Goal: Task Accomplishment & Management: Manage account settings

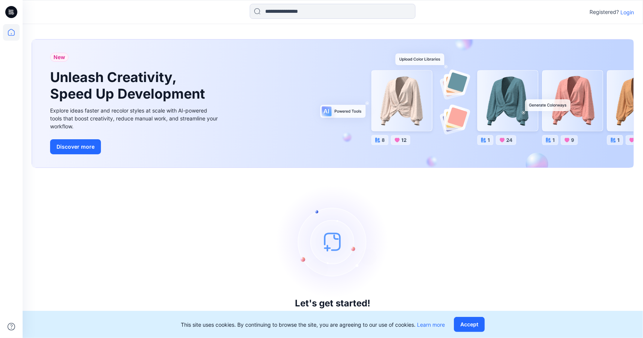
click at [630, 12] on p "Login" at bounding box center [628, 12] width 14 height 8
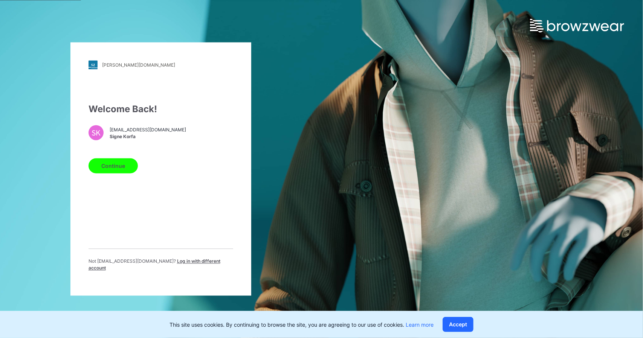
click at [121, 165] on button "Continue" at bounding box center [113, 166] width 49 height 15
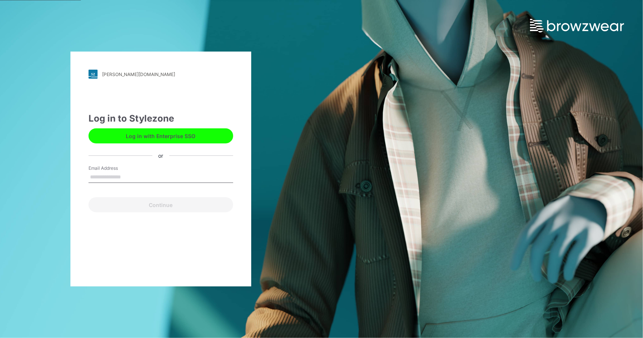
click at [169, 173] on input "Email Address" at bounding box center [161, 177] width 145 height 11
type input "**********"
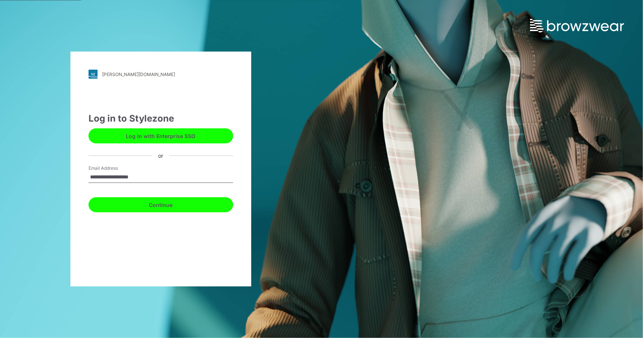
click at [165, 200] on button "Continue" at bounding box center [161, 205] width 145 height 15
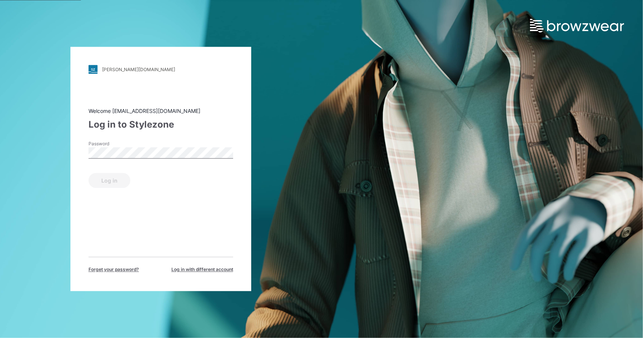
click at [156, 159] on div "Password" at bounding box center [161, 152] width 145 height 23
click at [89, 173] on button "Log in" at bounding box center [110, 180] width 42 height 15
click at [126, 178] on button "Log in" at bounding box center [110, 180] width 42 height 15
click at [110, 181] on button "Log in" at bounding box center [110, 180] width 42 height 15
click at [177, 161] on div "Password" at bounding box center [161, 152] width 145 height 23
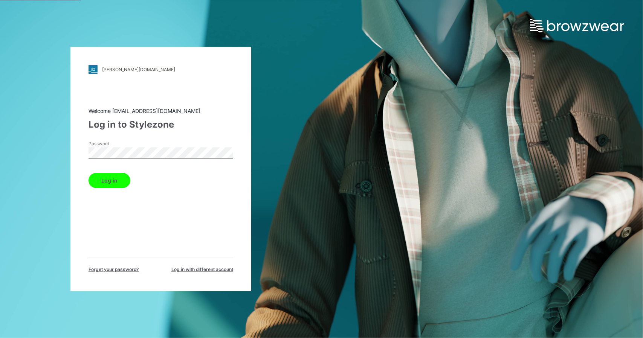
click at [481, 68] on div "lindstrom.stylezone.com Loading... Welcome korfasigne@gmail.com Log in to Style…" at bounding box center [321, 169] width 643 height 338
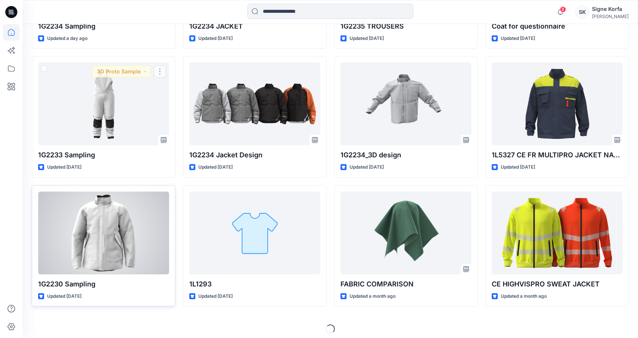
scroll to position [326, 0]
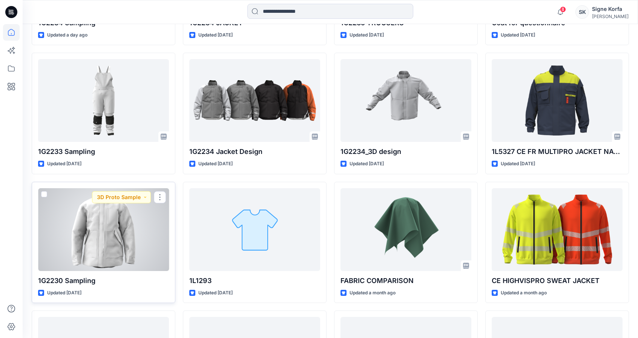
click at [77, 282] on p "1G2230 Sampling" at bounding box center [103, 281] width 131 height 11
click at [111, 246] on div at bounding box center [103, 229] width 131 height 83
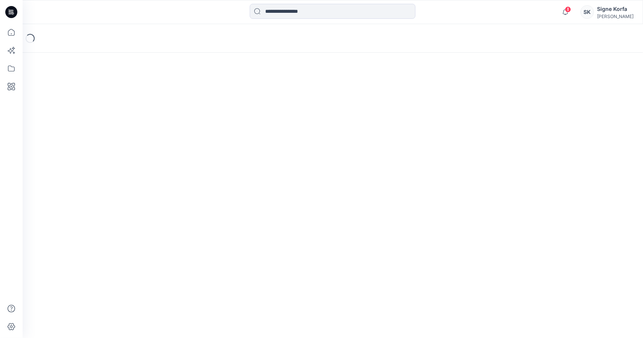
click at [111, 246] on div "Loading..." at bounding box center [333, 181] width 621 height 314
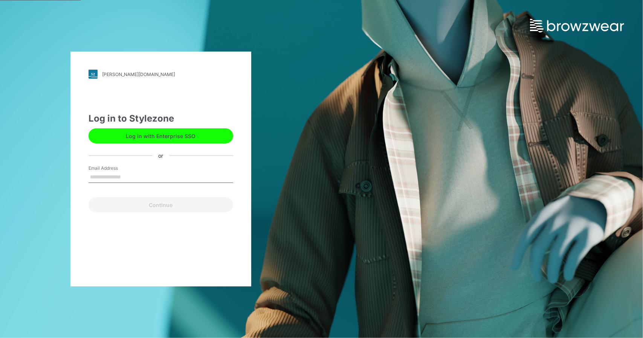
click at [171, 183] on div "Email Address" at bounding box center [161, 176] width 145 height 23
drag, startPoint x: 154, startPoint y: 181, endPoint x: 61, endPoint y: 183, distance: 93.1
click at [61, 183] on div "**********" at bounding box center [161, 169] width 322 height 338
type input "**********"
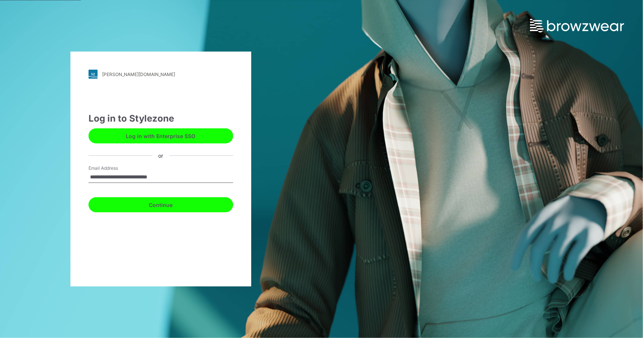
click at [129, 204] on button "Continue" at bounding box center [161, 205] width 145 height 15
click at [165, 202] on button "Continue" at bounding box center [161, 205] width 145 height 15
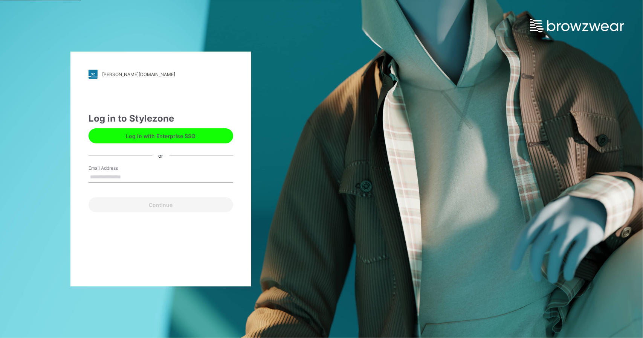
click at [143, 175] on input "Email Address" at bounding box center [161, 177] width 145 height 11
type input "**********"
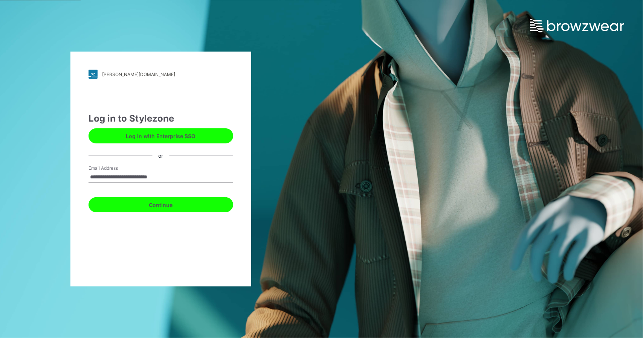
click at [150, 205] on button "Continue" at bounding box center [161, 205] width 145 height 15
